Goal: Obtain resource: Download file/media

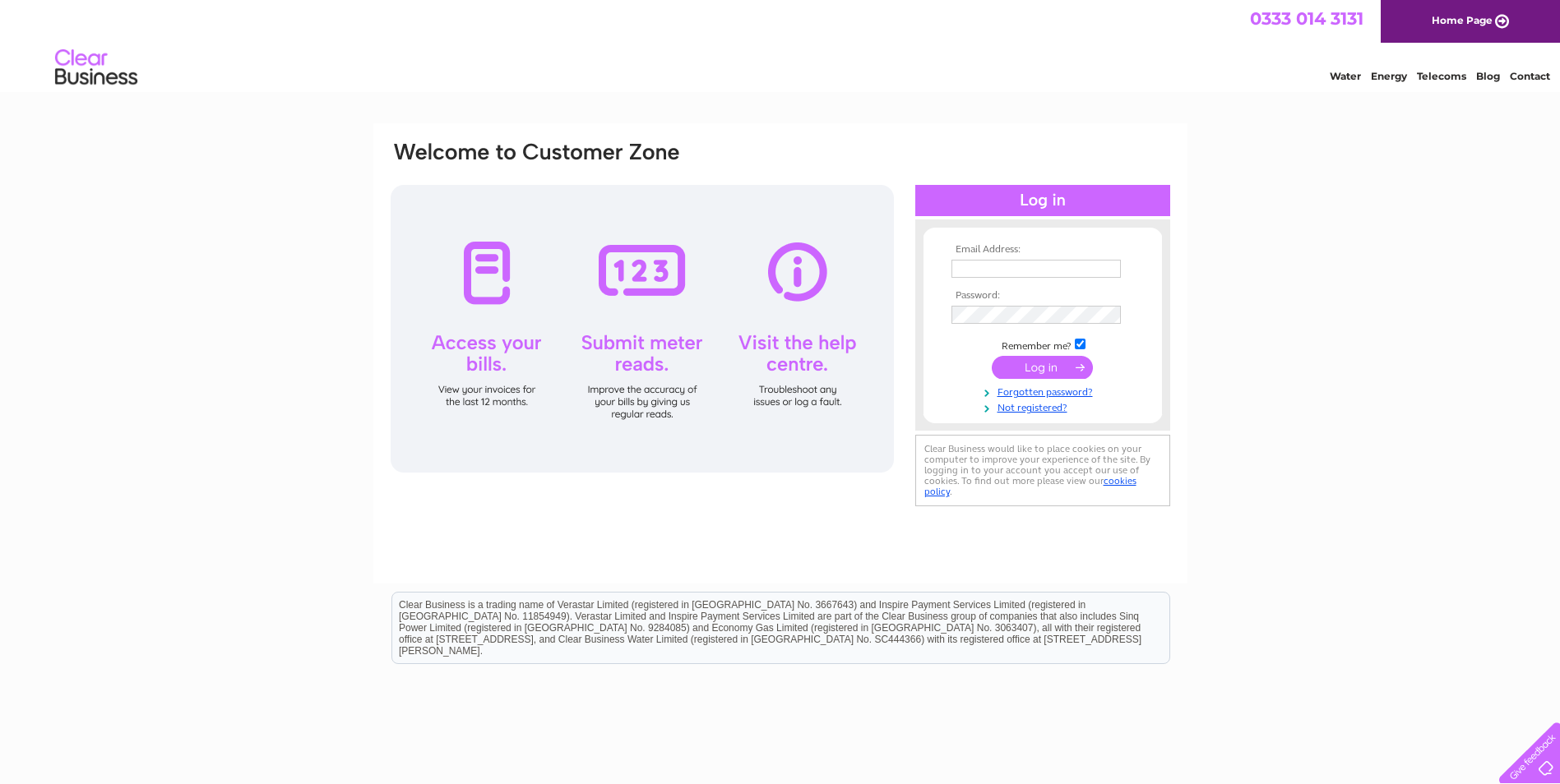
type input "pyramidaccounts@hotmail.co.uk"
click at [1045, 373] on input "submit" at bounding box center [1042, 367] width 101 height 23
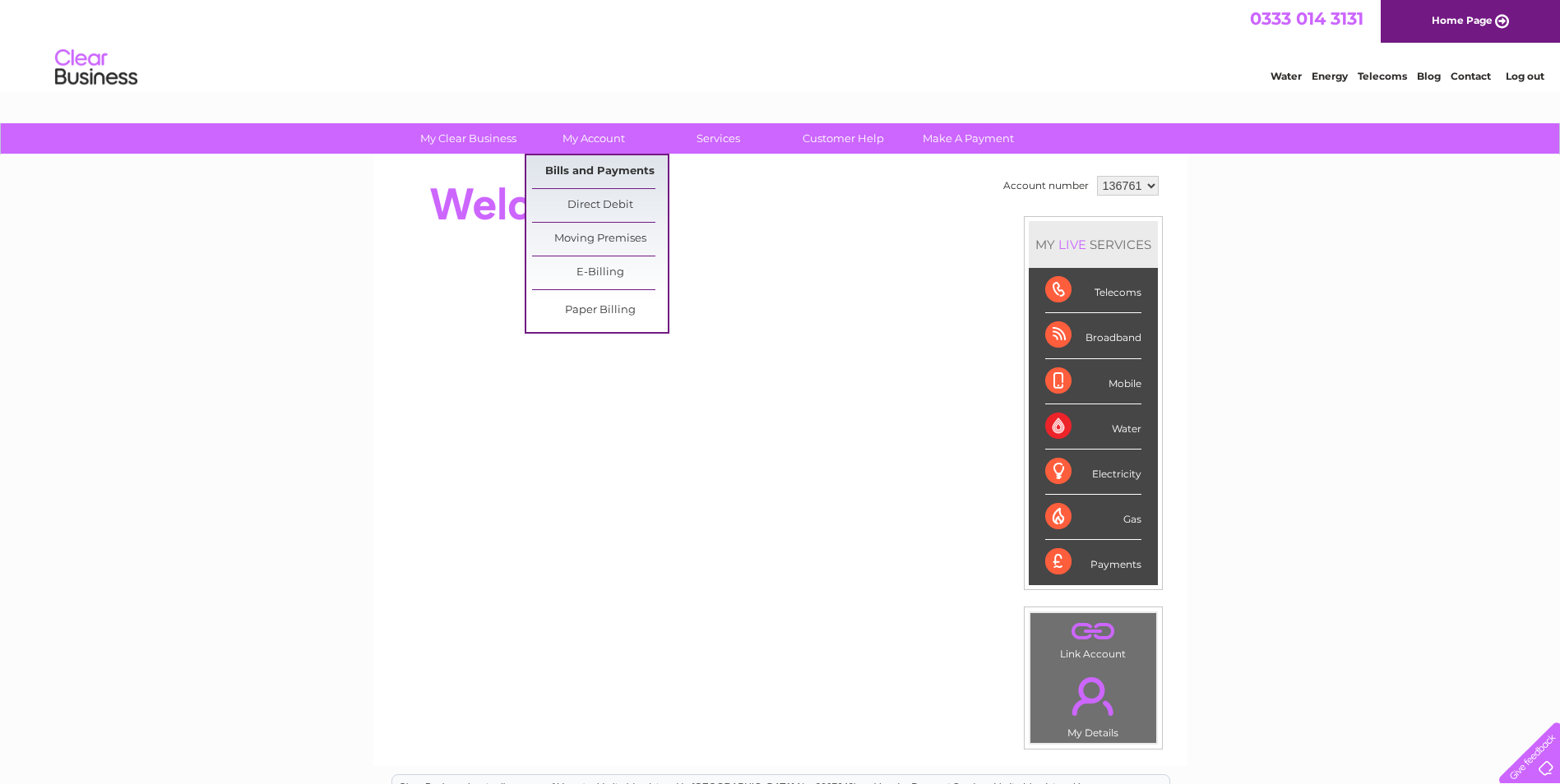
click at [579, 171] on link "Bills and Payments" at bounding box center [600, 171] width 135 height 32
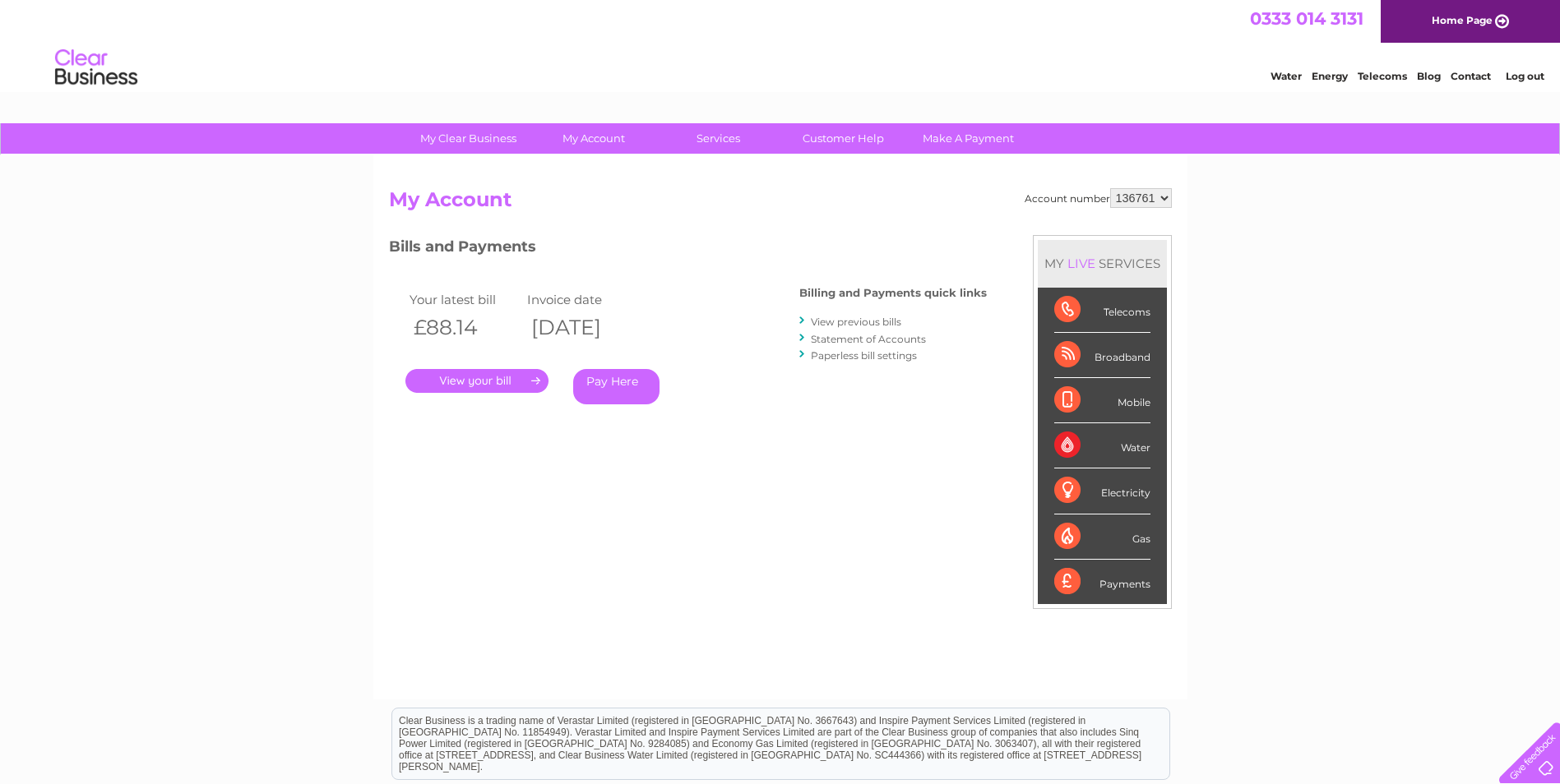
click at [526, 375] on link "." at bounding box center [476, 381] width 143 height 24
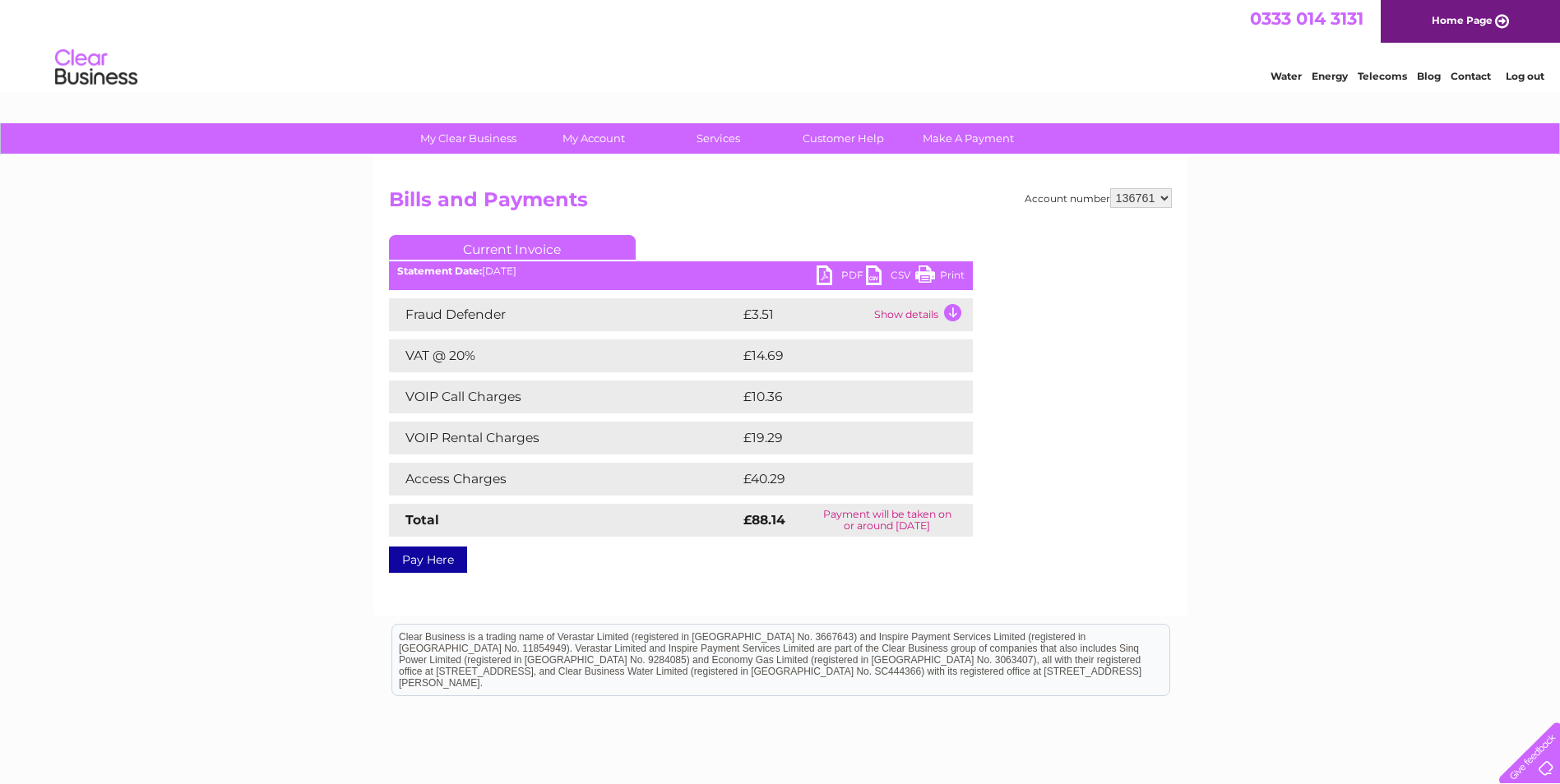
click at [824, 272] on link "PDF" at bounding box center [841, 278] width 49 height 24
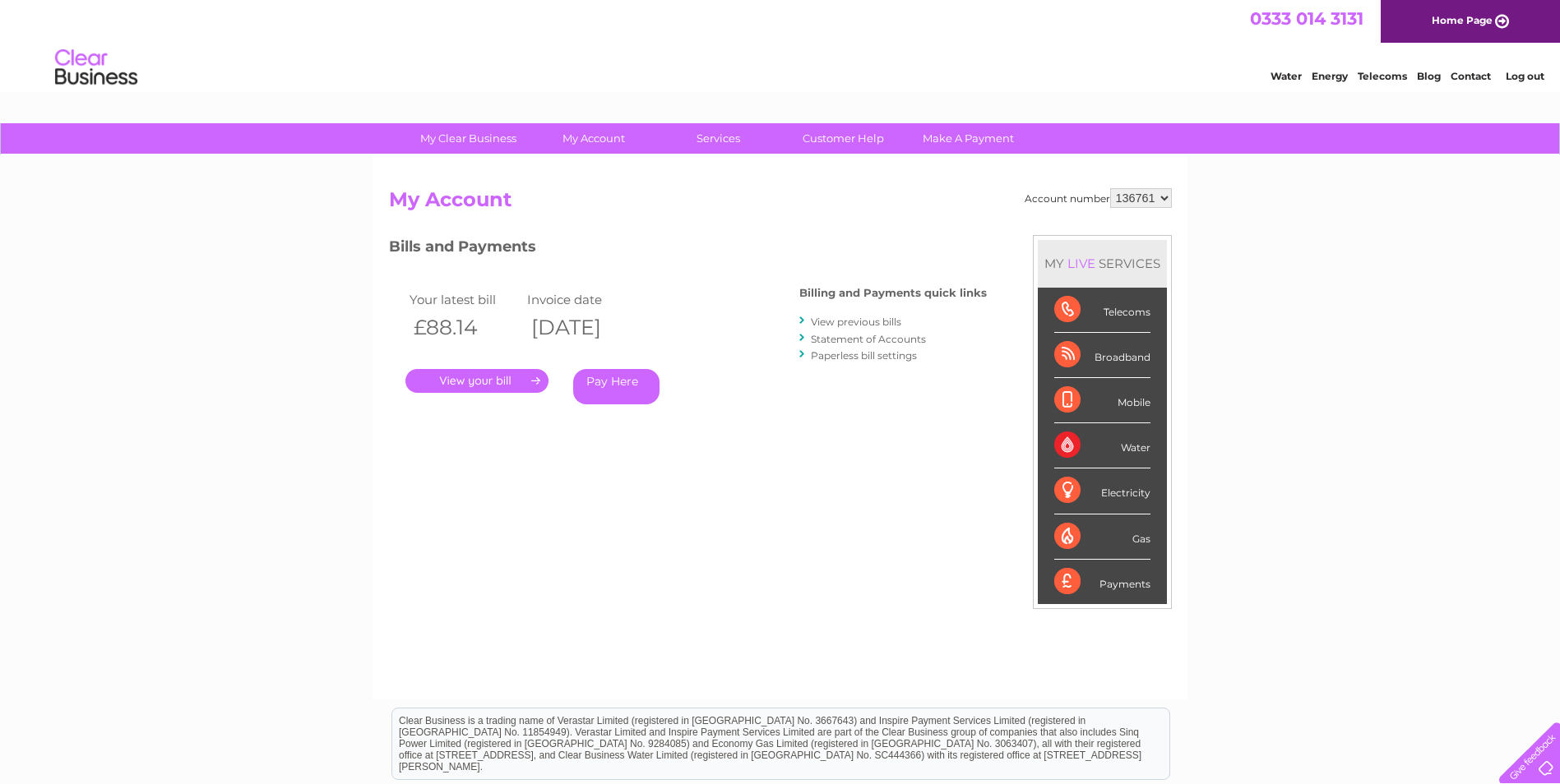
click at [849, 318] on link "View previous bills" at bounding box center [856, 322] width 91 height 12
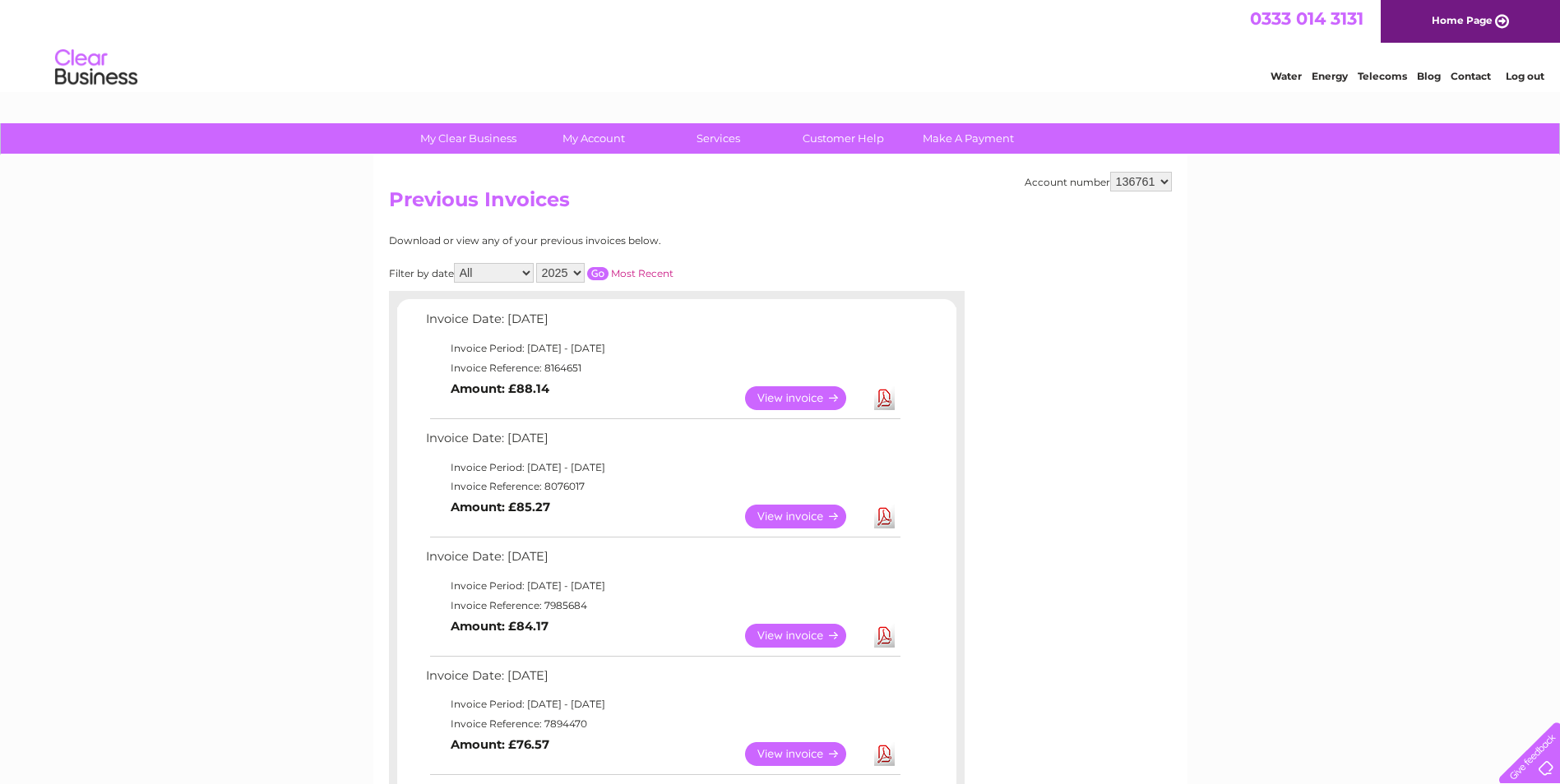
click at [786, 633] on link "View" at bounding box center [805, 636] width 120 height 24
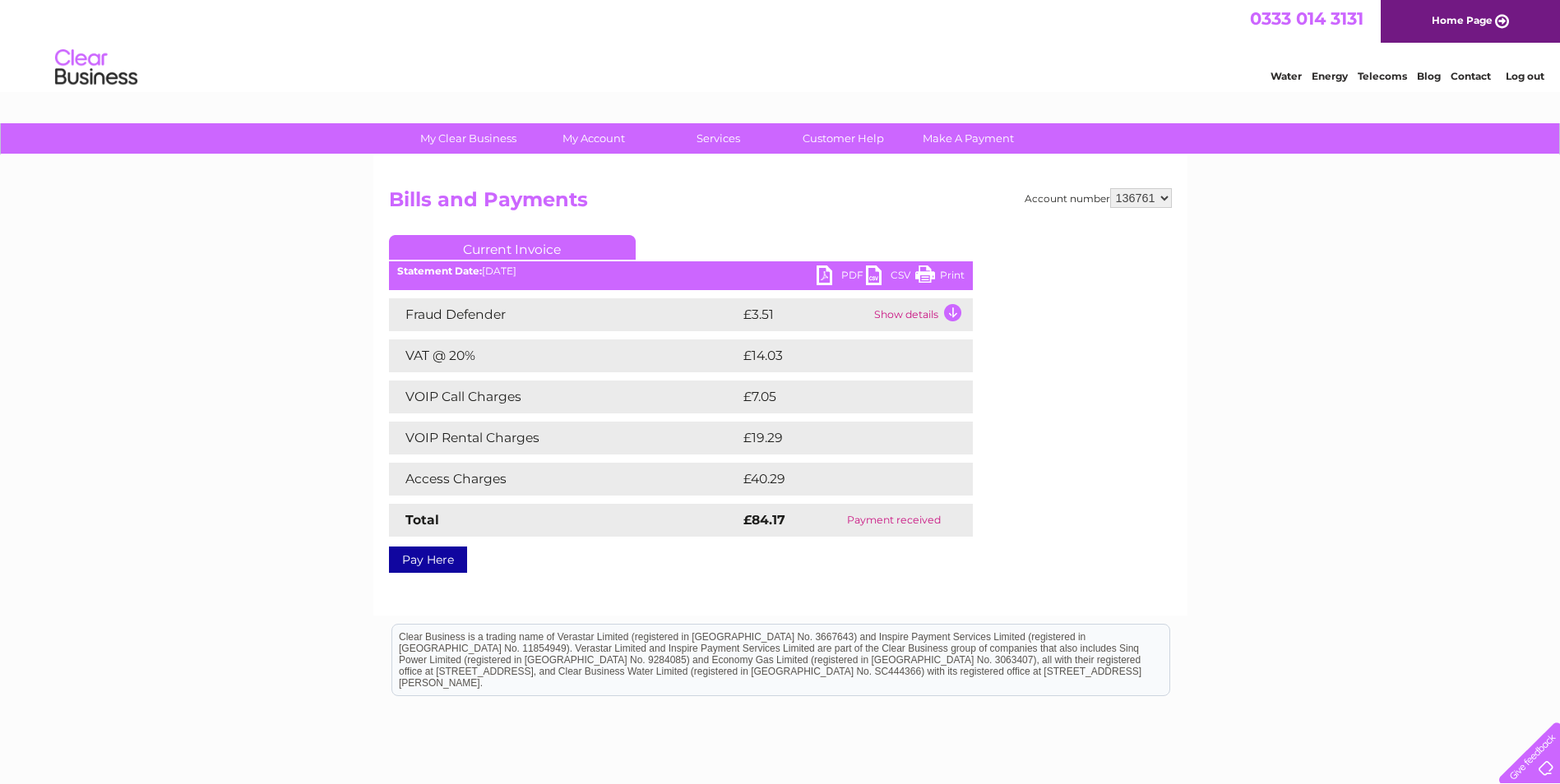
click at [831, 272] on link "PDF" at bounding box center [841, 278] width 49 height 24
click at [1343, 455] on div "My Clear Business Login Details My Details My Preferences Link Account My Accou…" at bounding box center [780, 510] width 1560 height 774
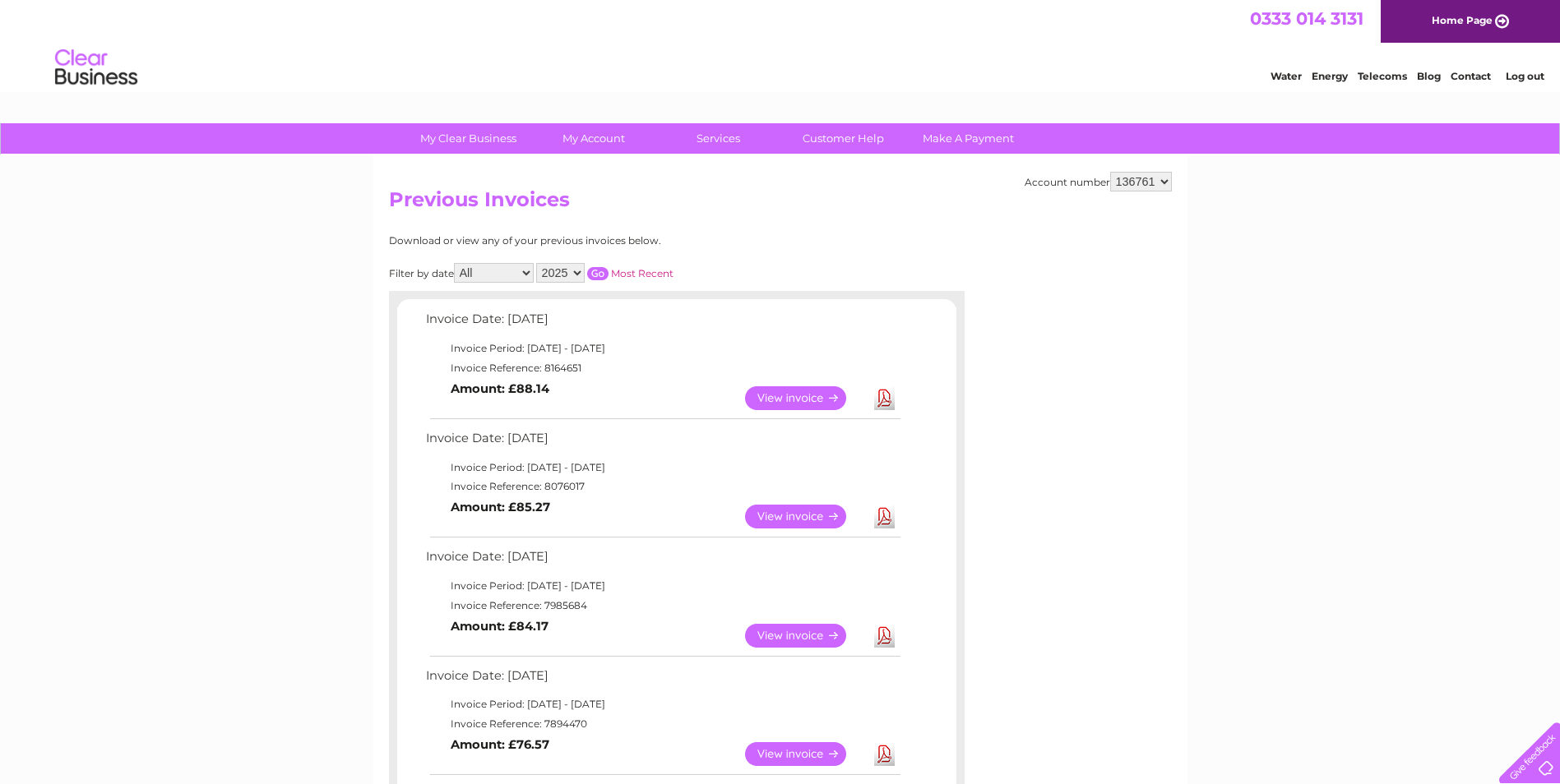
drag, startPoint x: 773, startPoint y: 516, endPoint x: 793, endPoint y: 521, distance: 20.6
click at [773, 516] on link "View" at bounding box center [805, 517] width 120 height 24
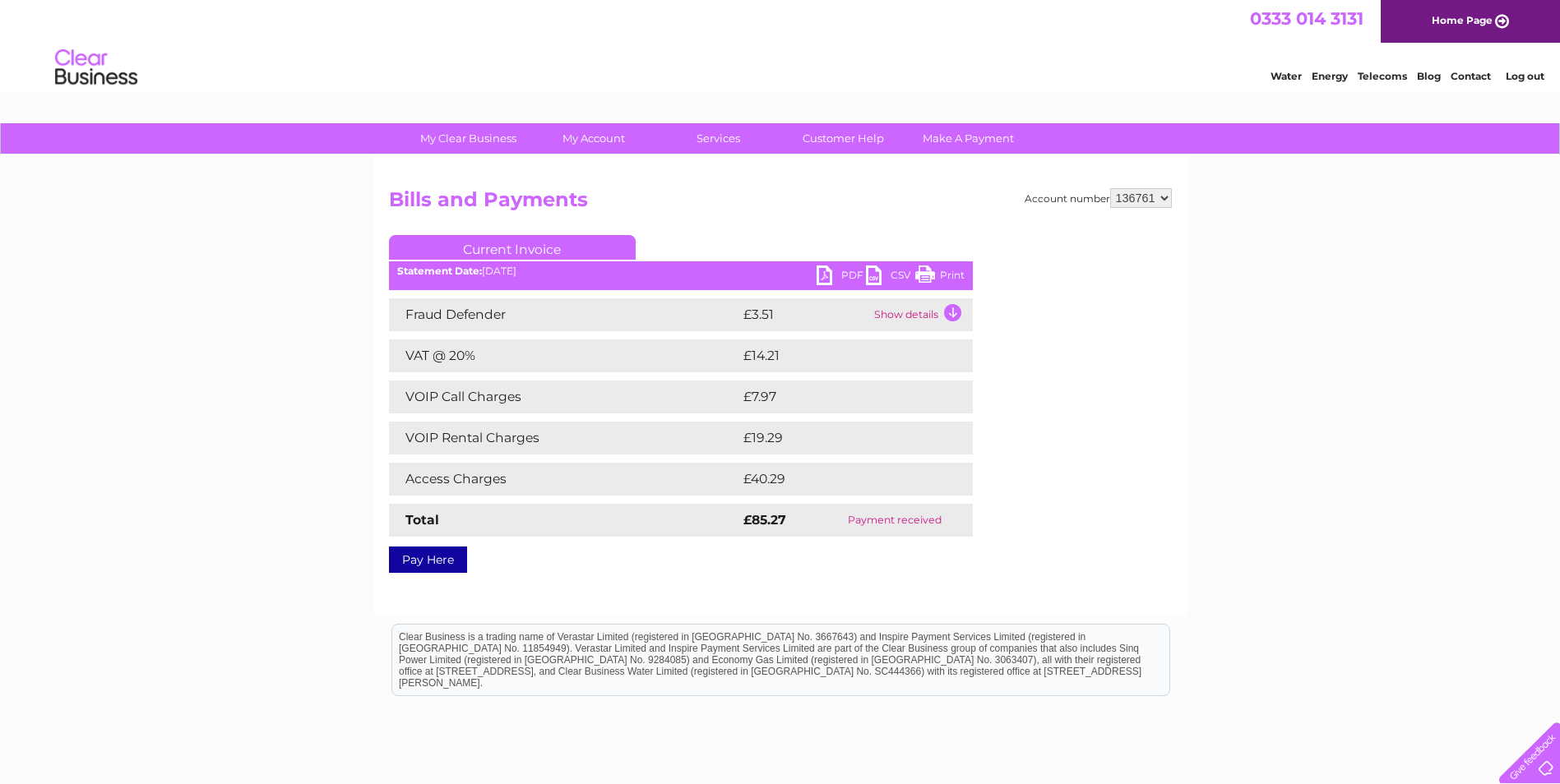
click at [829, 273] on link "PDF" at bounding box center [841, 278] width 49 height 24
